Goal: Understand process/instructions

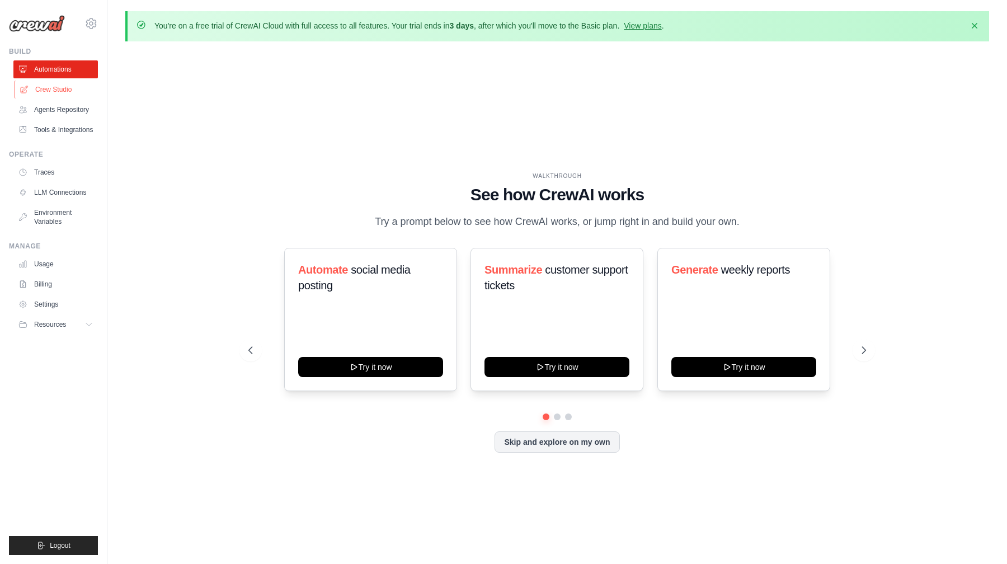
click at [46, 90] on link "Crew Studio" at bounding box center [57, 90] width 85 height 18
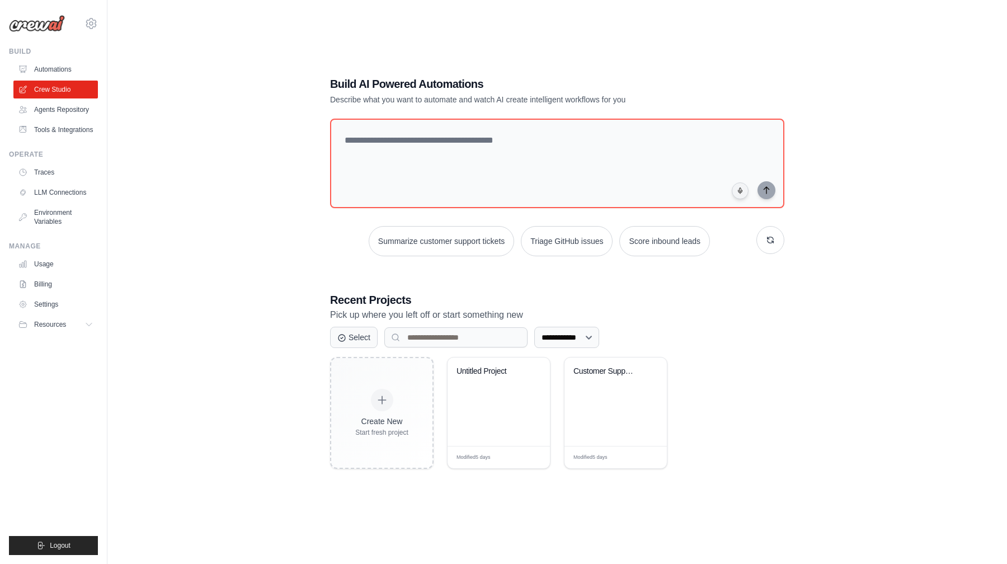
scroll to position [61, 0]
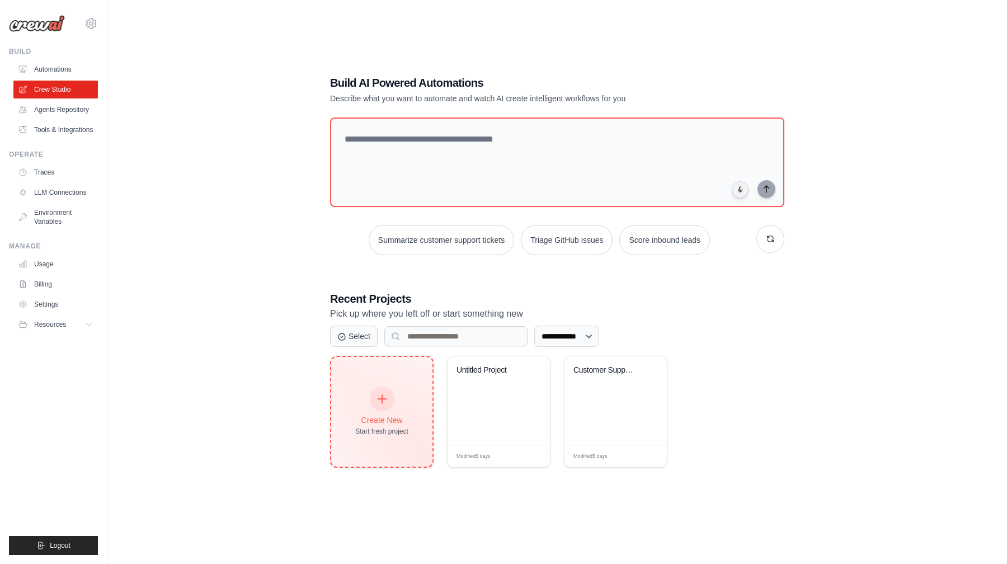
click at [385, 404] on div at bounding box center [382, 399] width 25 height 25
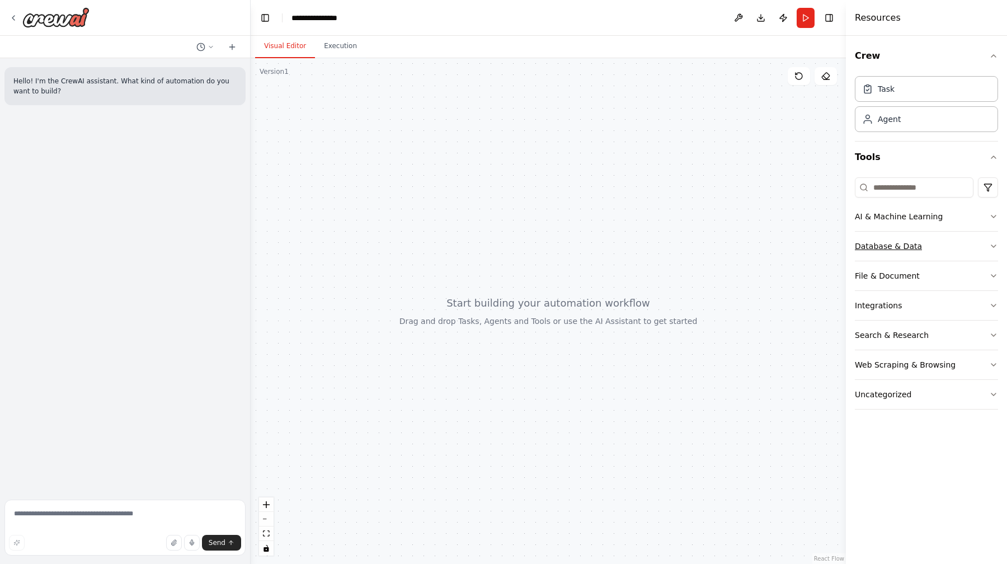
click at [878, 238] on button "Database & Data" at bounding box center [926, 246] width 143 height 29
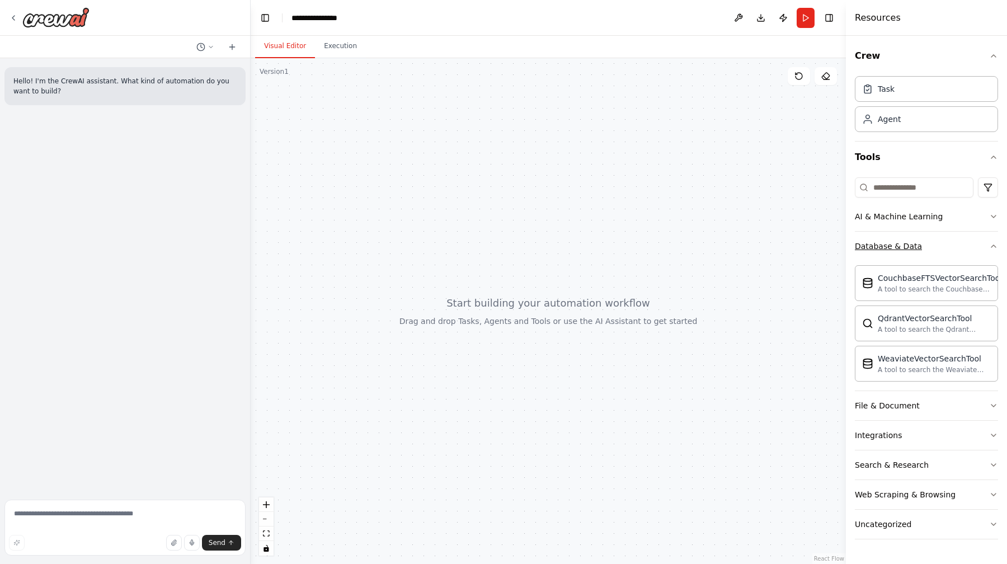
click at [944, 247] on button "Database & Data" at bounding box center [926, 246] width 143 height 29
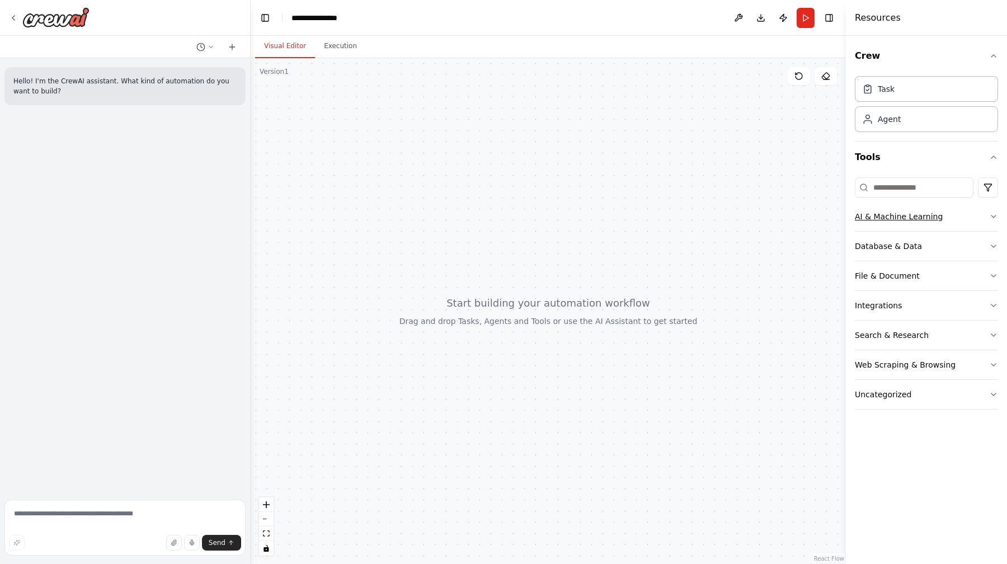
click at [958, 218] on button "AI & Machine Learning" at bounding box center [926, 216] width 143 height 29
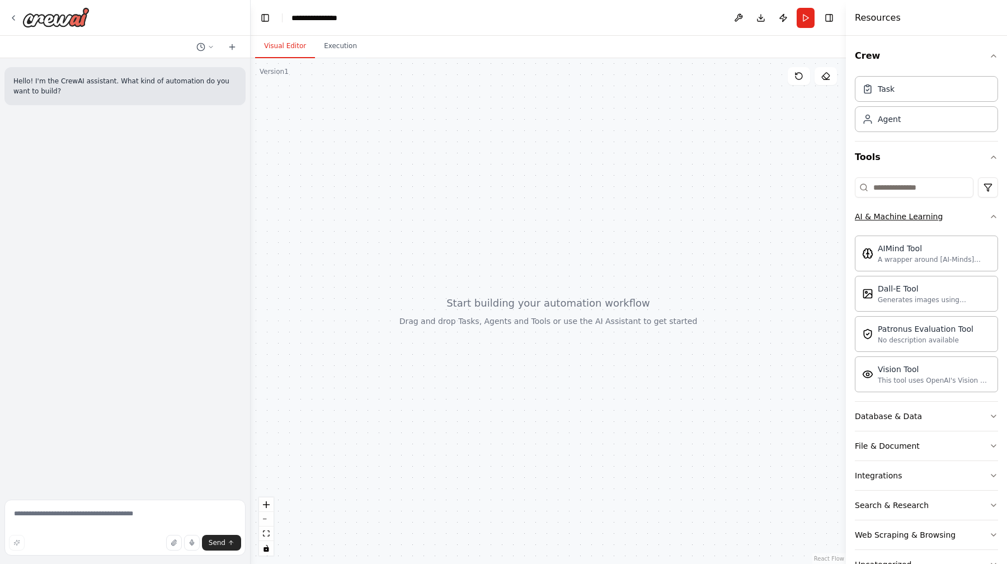
click at [958, 218] on button "AI & Machine Learning" at bounding box center [926, 216] width 143 height 29
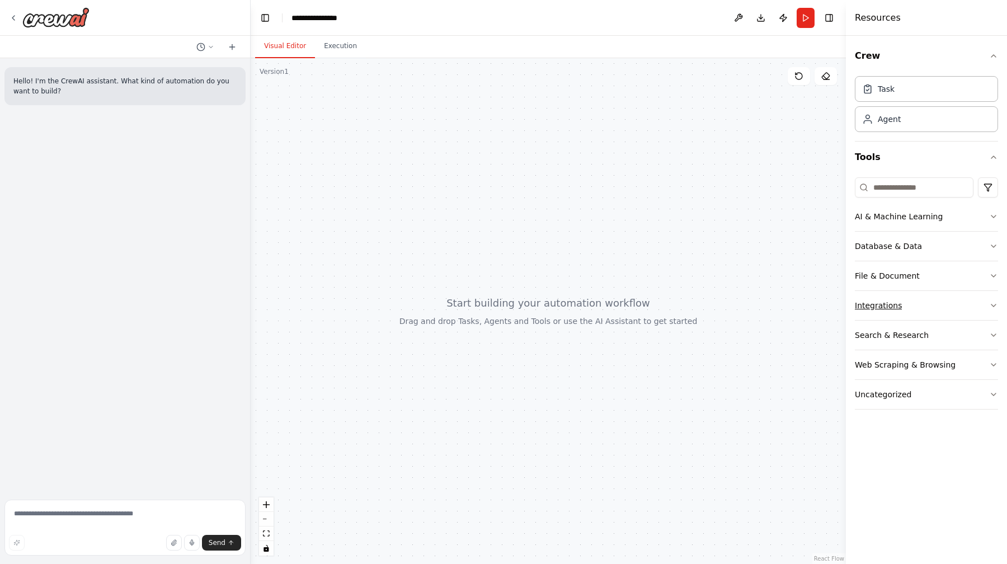
click at [940, 300] on button "Integrations" at bounding box center [926, 305] width 143 height 29
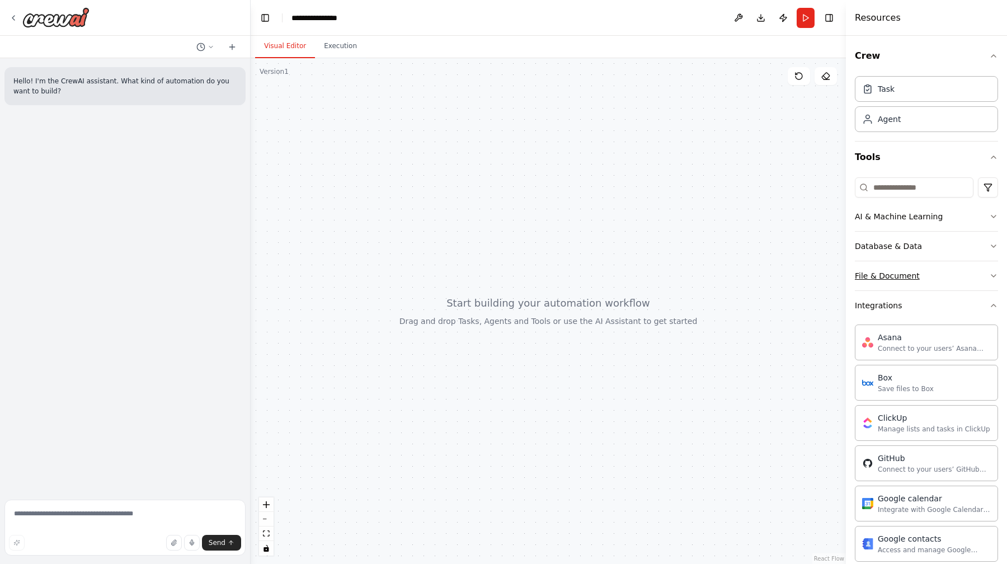
click at [940, 278] on button "File & Document" at bounding box center [926, 275] width 143 height 29
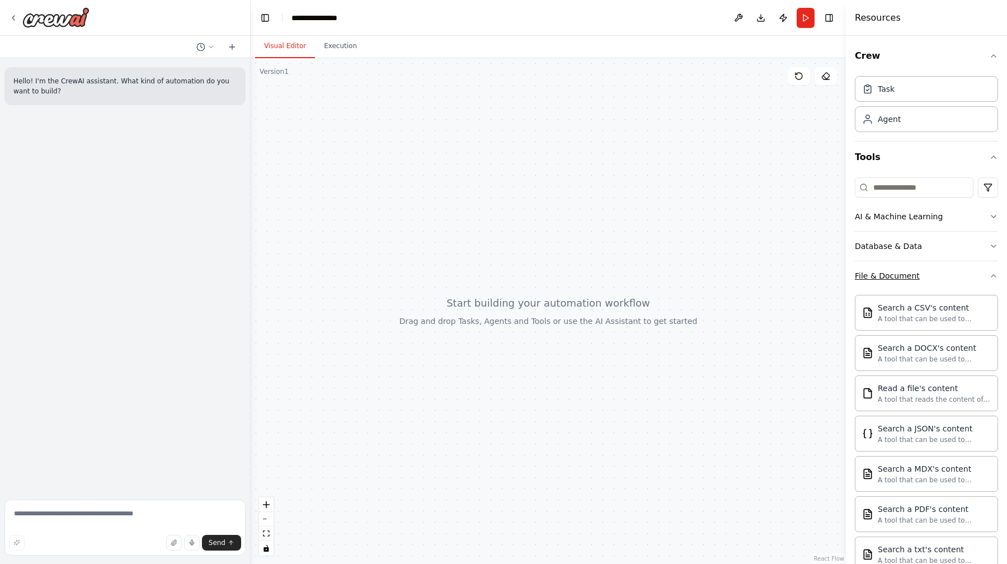
click at [940, 278] on button "File & Document" at bounding box center [926, 275] width 143 height 29
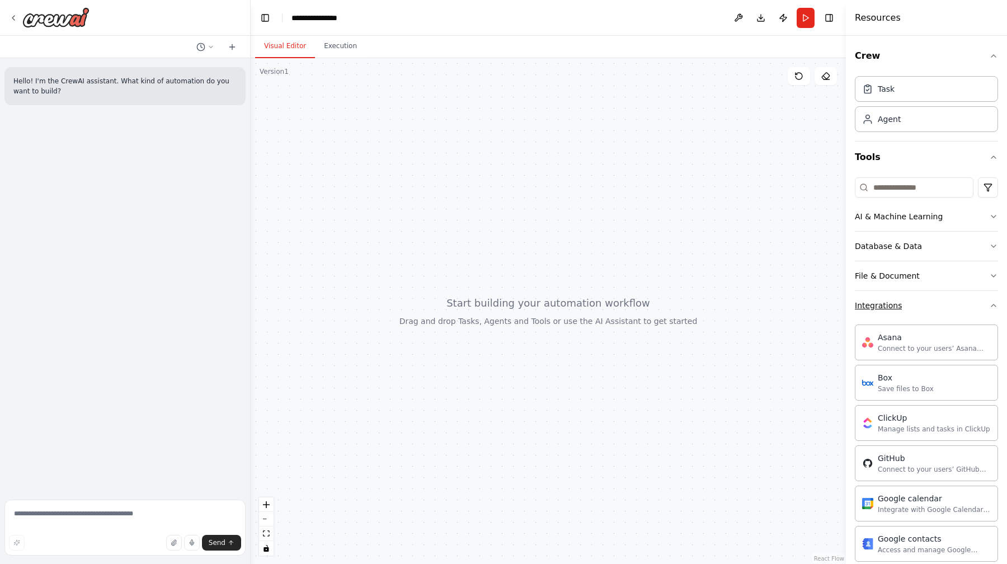
click at [939, 301] on button "Integrations" at bounding box center [926, 305] width 143 height 29
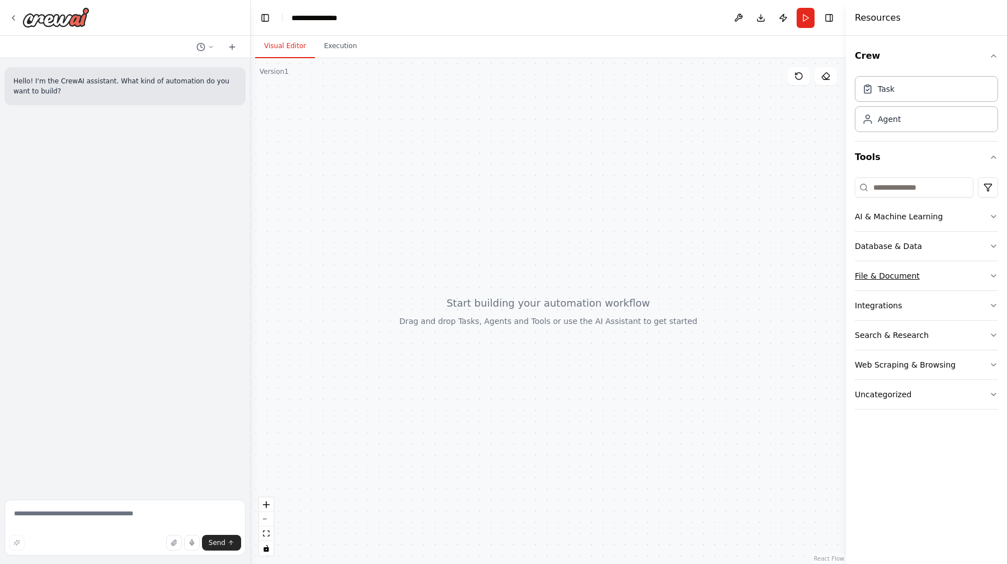
click at [939, 278] on button "File & Document" at bounding box center [926, 275] width 143 height 29
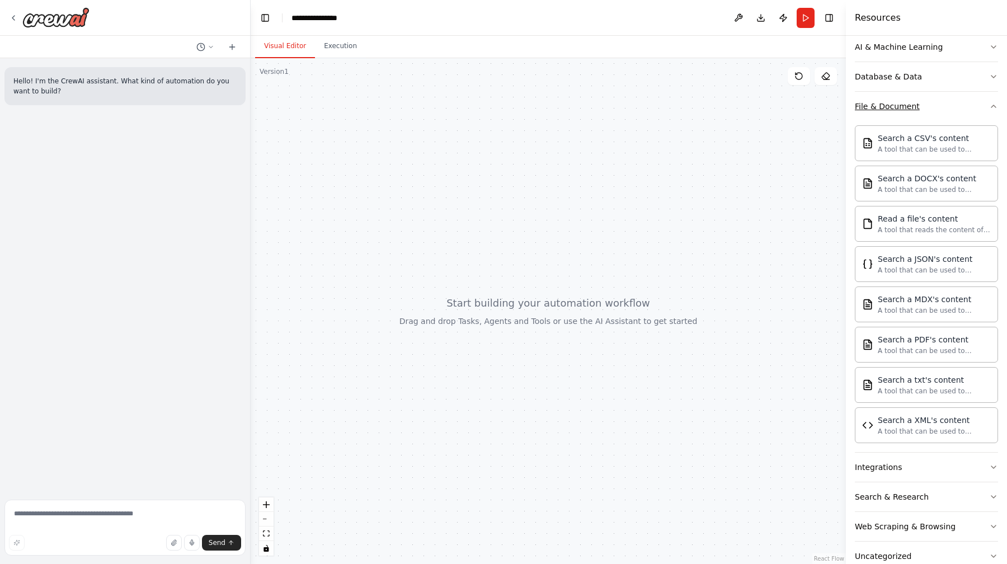
scroll to position [195, 0]
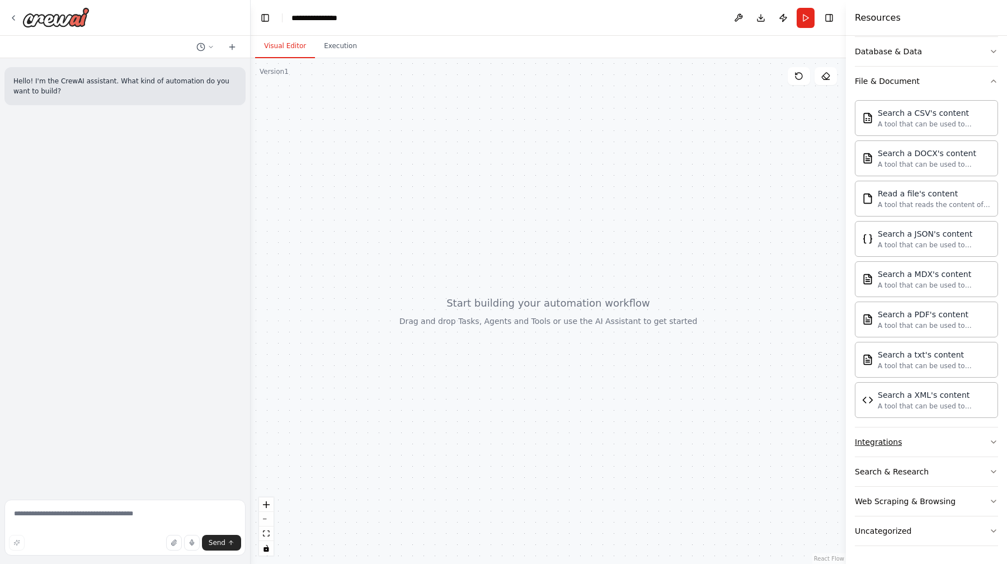
click at [921, 445] on button "Integrations" at bounding box center [926, 442] width 143 height 29
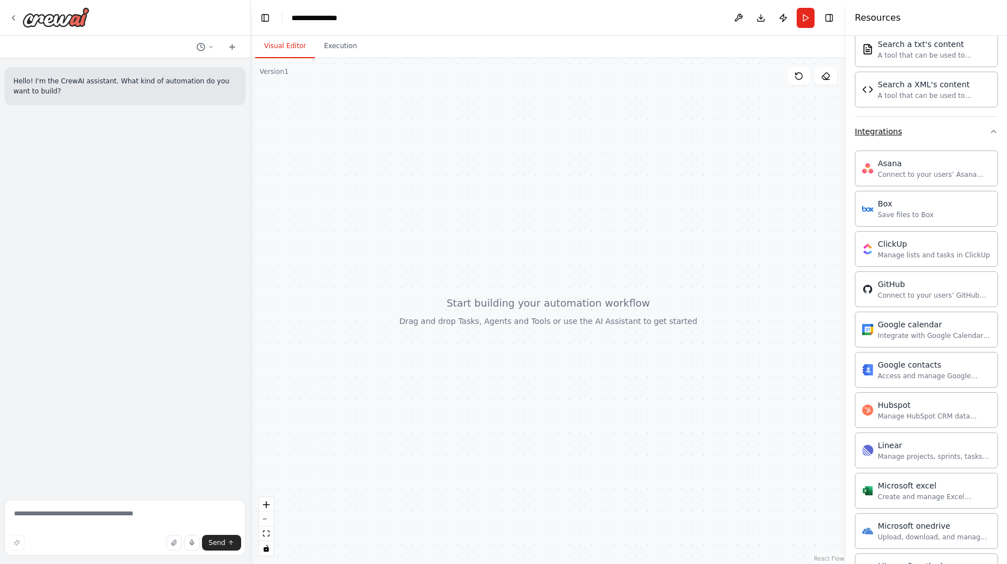
scroll to position [506, 0]
